Goal: Transaction & Acquisition: Purchase product/service

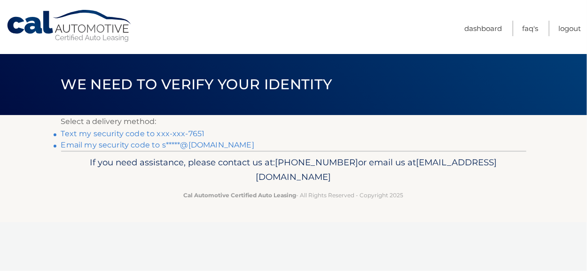
click at [160, 132] on link "Text my security code to xxx-xxx-7651" at bounding box center [133, 133] width 144 height 9
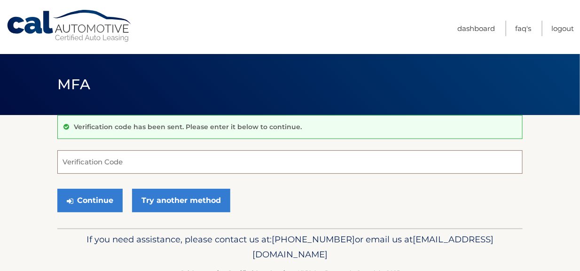
click at [111, 164] on input "Verification Code" at bounding box center [289, 161] width 465 height 23
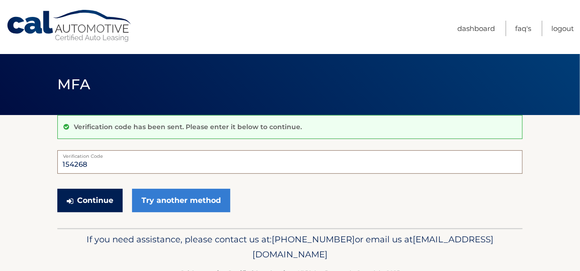
type input "154268"
click at [102, 197] on button "Continue" at bounding box center [89, 200] width 65 height 23
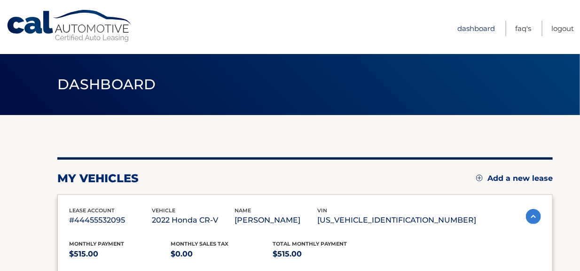
click at [471, 29] on link "Dashboard" at bounding box center [476, 29] width 38 height 16
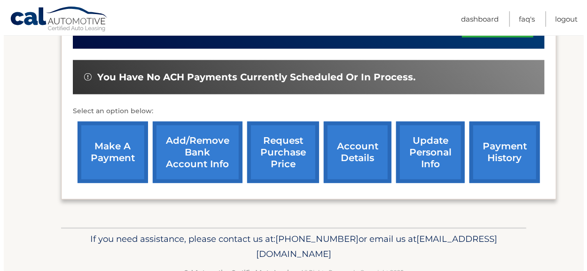
scroll to position [328, 0]
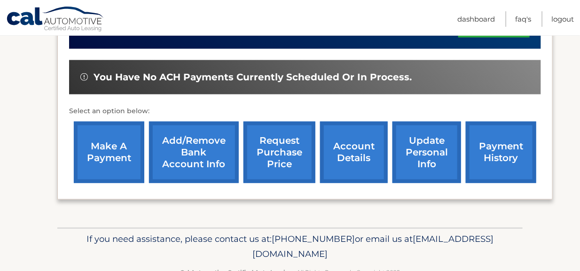
click at [288, 145] on link "request purchase price" at bounding box center [279, 153] width 72 height 62
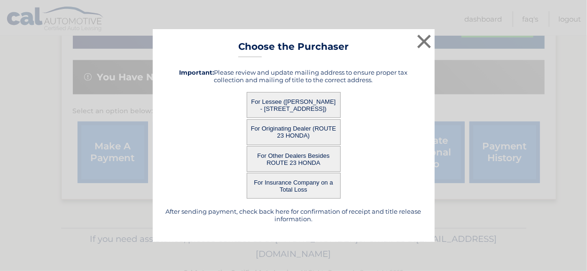
click at [302, 104] on button "For Lessee ([PERSON_NAME] - [STREET_ADDRESS])" at bounding box center [294, 105] width 94 height 26
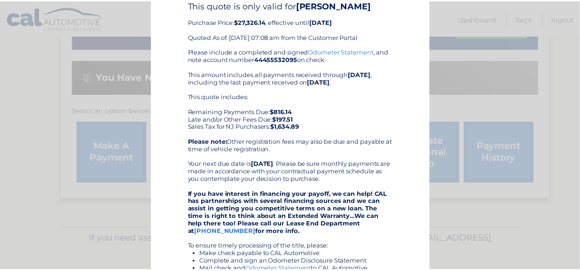
scroll to position [0, 0]
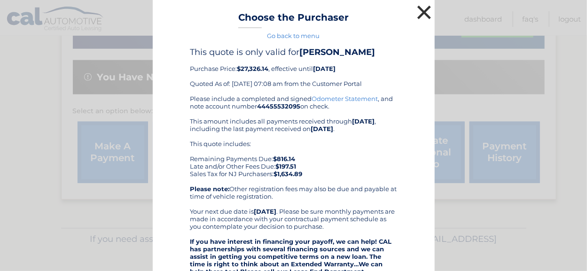
click at [420, 10] on button "×" at bounding box center [424, 12] width 19 height 19
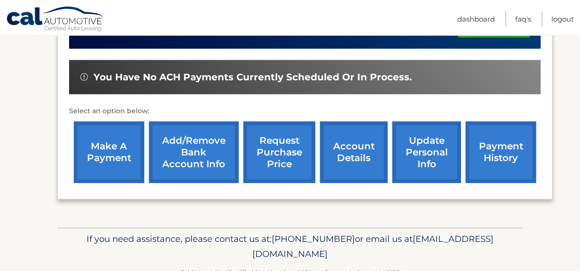
click at [113, 148] on link "make a payment" at bounding box center [109, 153] width 70 height 62
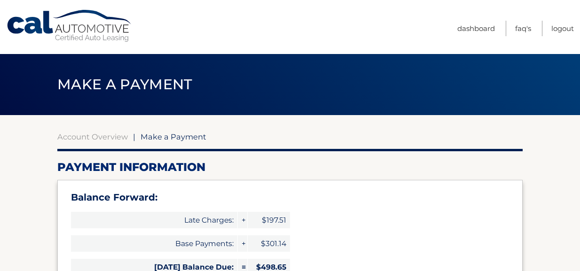
select select "ZWY4OGNmYmQtYzE2ZC00MDNlLTg2N2EtODY4ZDZhMjVjMTFl"
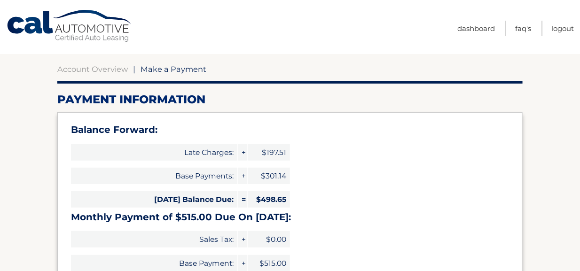
scroll to position [94, 0]
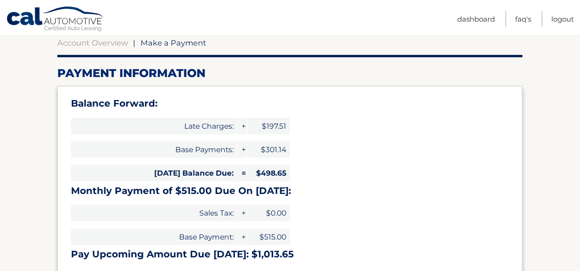
click at [242, 125] on span "+" at bounding box center [242, 126] width 9 height 16
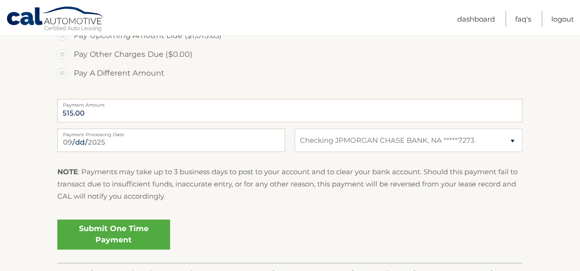
scroll to position [423, 0]
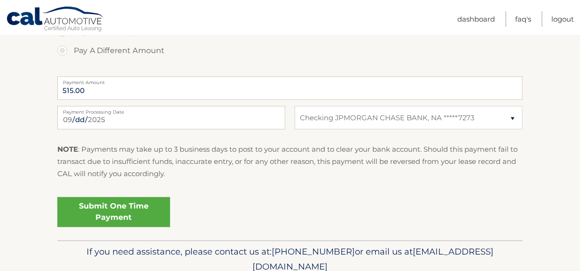
click at [182, 113] on label "Payment Processing Date" at bounding box center [171, 110] width 228 height 8
click at [182, 113] on input "2025-09-25" at bounding box center [171, 117] width 228 height 23
click at [126, 121] on input "2025-09-25" at bounding box center [171, 117] width 228 height 23
click at [204, 56] on label "Pay A Different Amount" at bounding box center [289, 50] width 465 height 19
click at [70, 56] on input "Pay A Different Amount" at bounding box center [65, 48] width 9 height 15
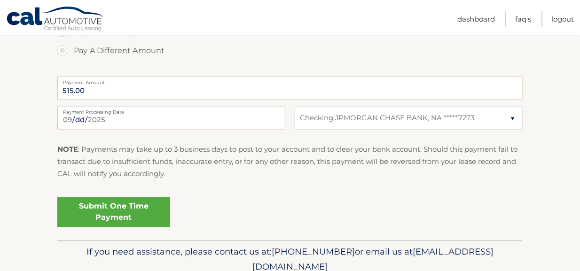
radio input "true"
